Goal: Check status: Check status

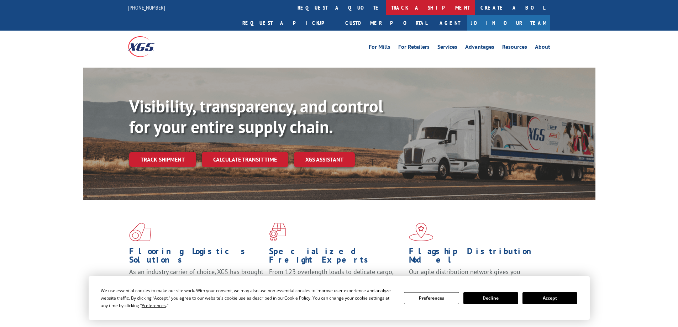
click at [386, 6] on link "track a shipment" at bounding box center [430, 7] width 89 height 15
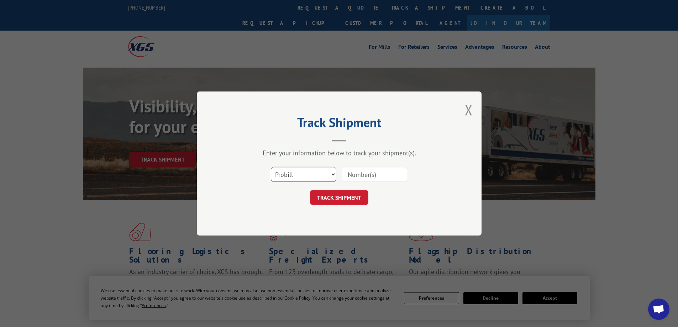
click at [333, 173] on select "Select category... Probill BOL PO" at bounding box center [303, 174] width 65 height 15
select select "bol"
click at [271, 167] on select "Select category... Probill BOL PO" at bounding box center [303, 174] width 65 height 15
click at [287, 173] on select "Select category... Probill BOL PO" at bounding box center [303, 174] width 65 height 15
click at [271, 167] on select "Select category... Probill BOL PO" at bounding box center [303, 174] width 65 height 15
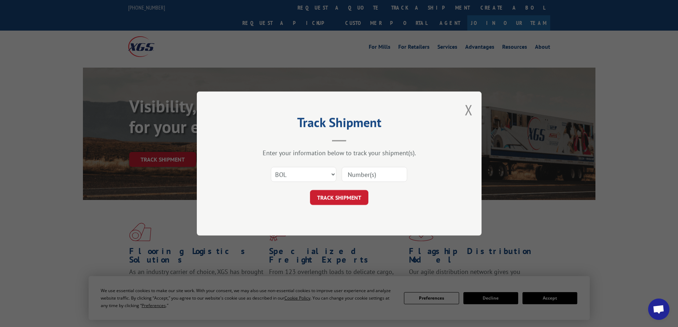
click at [346, 173] on input at bounding box center [373, 174] width 65 height 15
type input "2846786"
click at [336, 195] on button "TRACK SHIPMENT" at bounding box center [339, 197] width 58 height 15
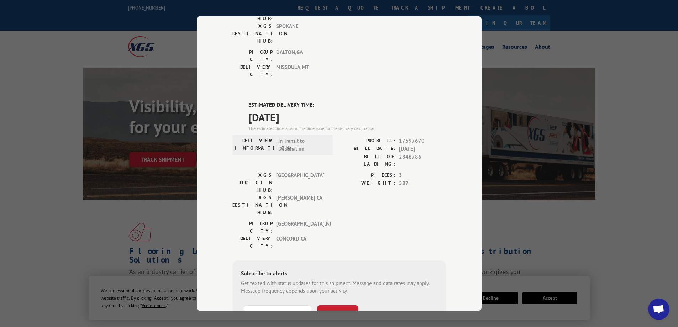
scroll to position [142, 0]
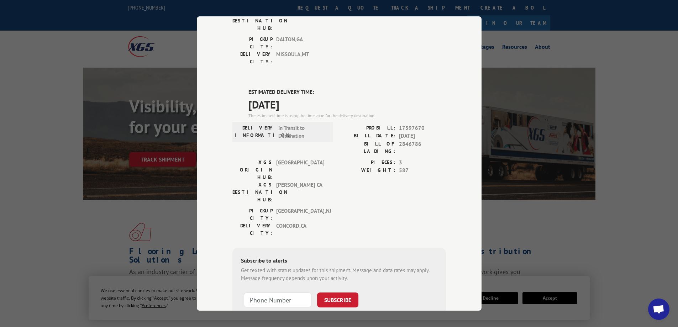
click at [318, 7] on div "Track Shipment DELIVERED DELIVERY INFORMATION: [DATE] 09:00 am [PERSON_NAME]: 1…" at bounding box center [339, 163] width 678 height 327
click at [647, 61] on div "Track Shipment DELIVERED DELIVERY INFORMATION: [DATE] 09:00 am [PERSON_NAME]: 1…" at bounding box center [339, 163] width 678 height 327
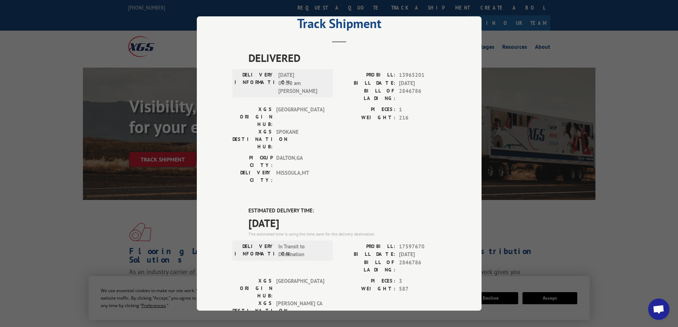
scroll to position [0, 0]
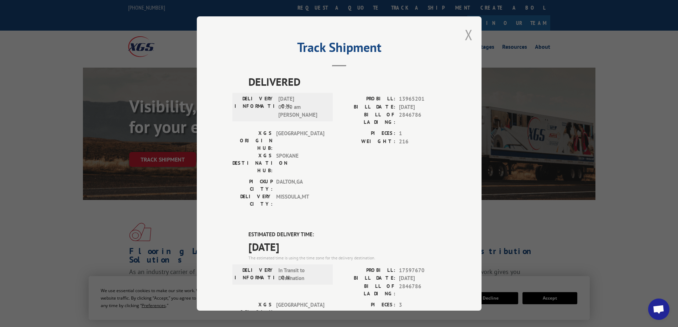
click at [465, 35] on button "Close modal" at bounding box center [469, 34] width 8 height 19
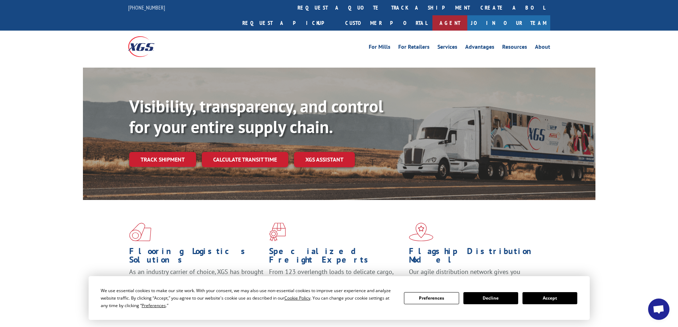
click at [467, 15] on link "Agent" at bounding box center [449, 22] width 35 height 15
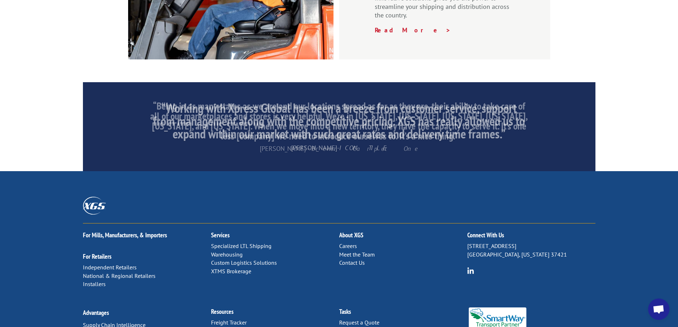
scroll to position [1081, 0]
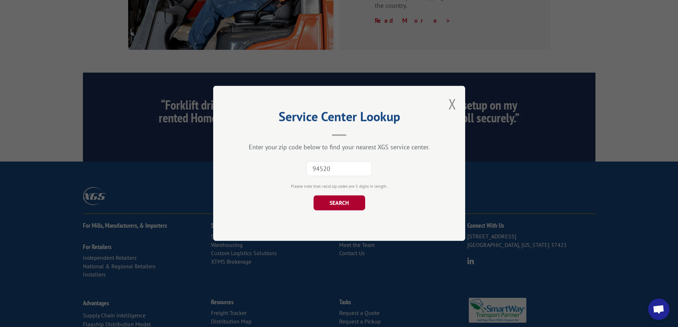
type input "94520"
click at [345, 203] on button "SEARCH" at bounding box center [339, 203] width 52 height 15
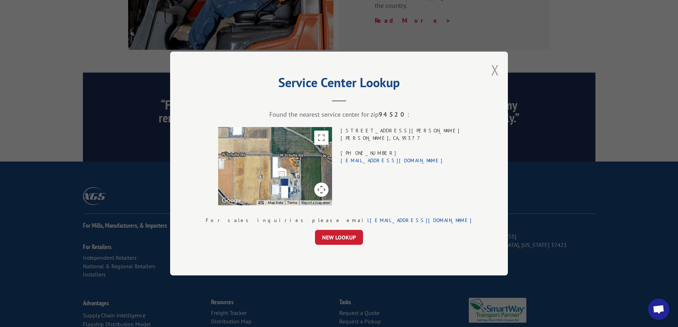
click at [491, 69] on button "Close modal" at bounding box center [495, 69] width 8 height 19
